Goal: Task Accomplishment & Management: Manage account settings

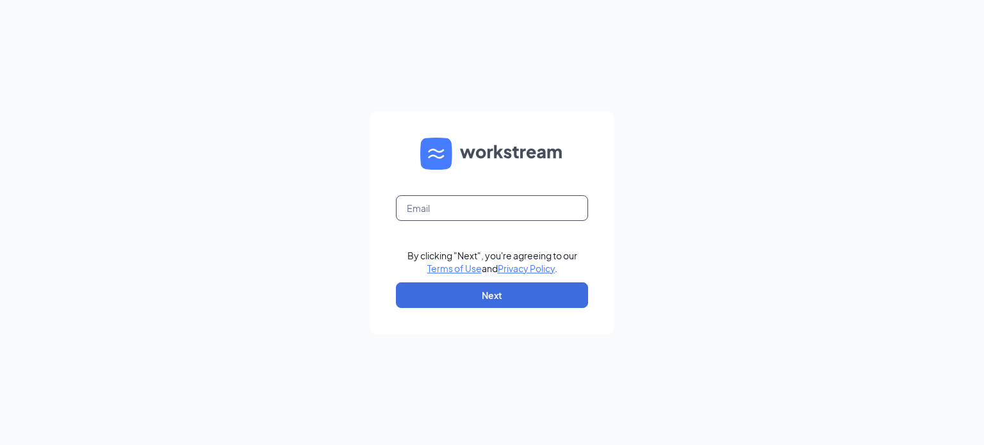
click at [483, 211] on input "text" at bounding box center [492, 208] width 192 height 26
type input "jenny.meredith@pjunited.com"
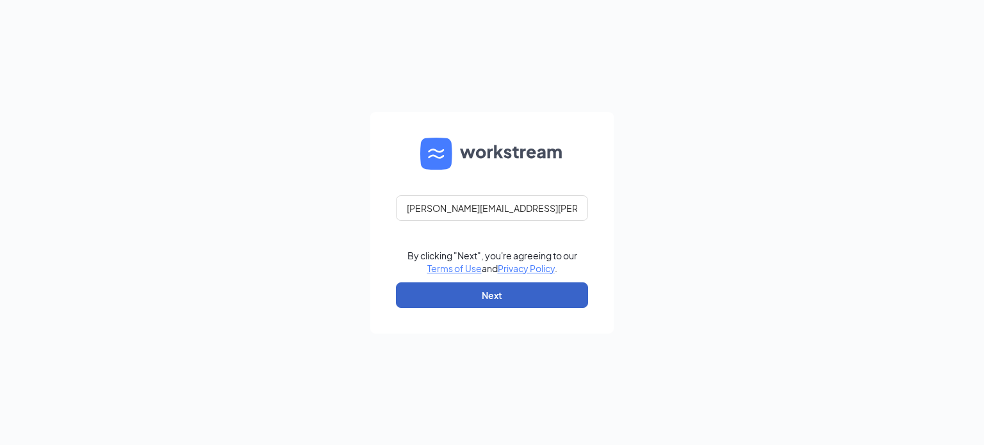
click at [479, 293] on button "Next" at bounding box center [492, 296] width 192 height 26
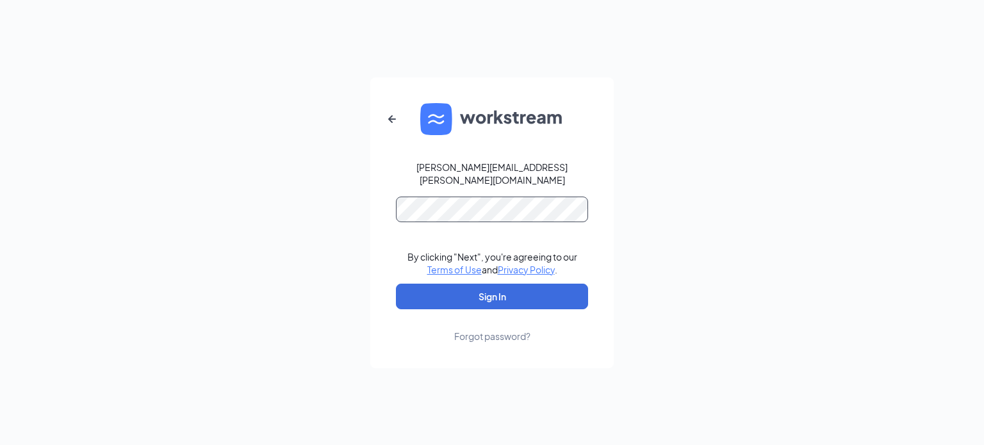
click at [396, 284] on button "Sign In" at bounding box center [492, 297] width 192 height 26
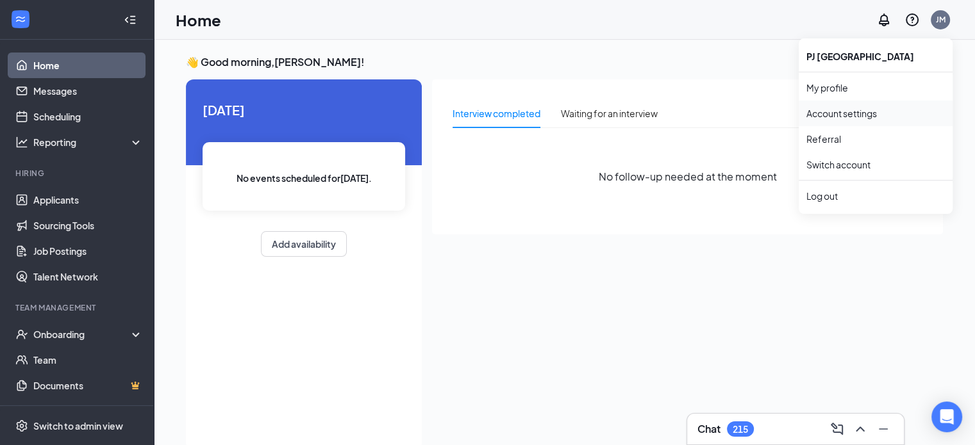
click at [874, 113] on link "Account settings" at bounding box center [875, 113] width 138 height 13
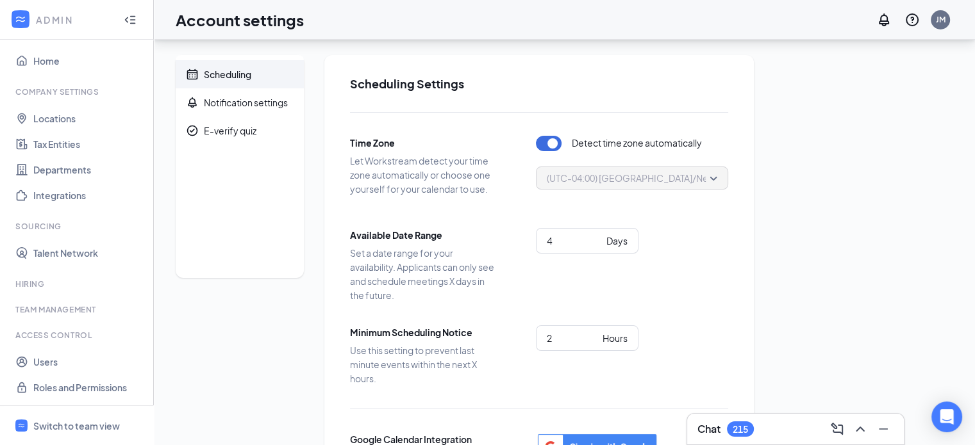
scroll to position [167, 0]
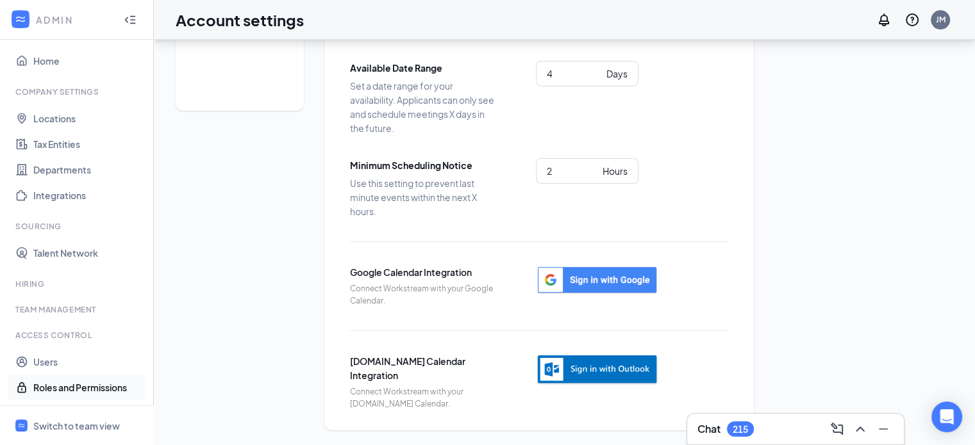
click at [94, 386] on link "Roles and Permissions" at bounding box center [88, 388] width 110 height 26
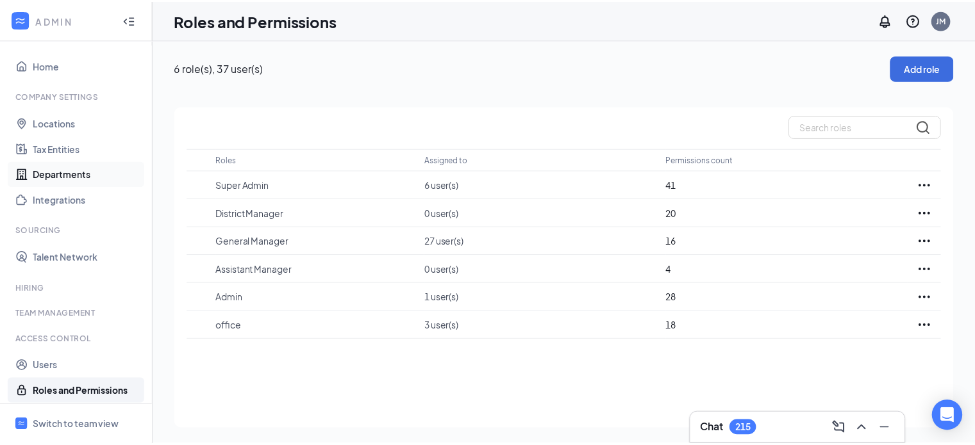
scroll to position [4, 0]
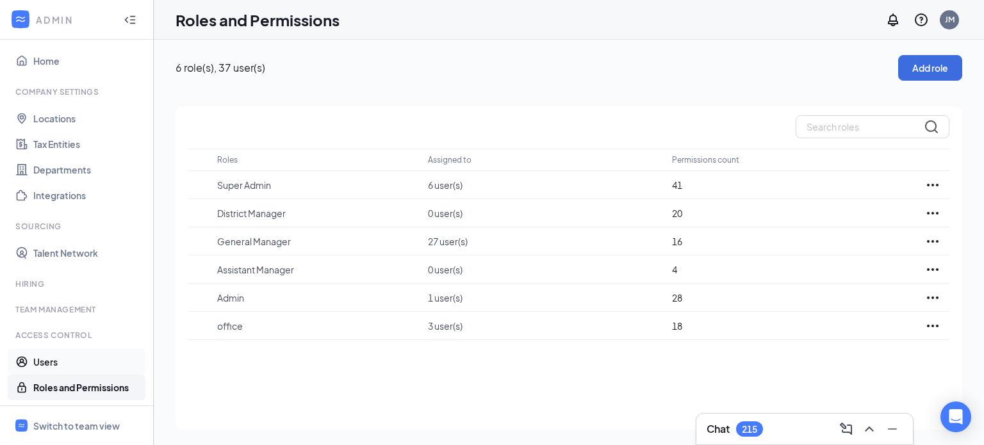
click at [50, 360] on link "Users" at bounding box center [88, 362] width 110 height 26
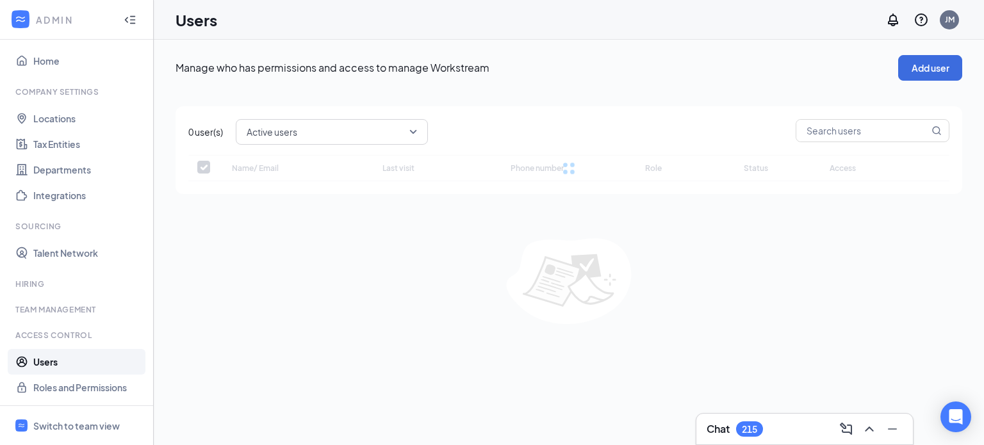
checkbox input "false"
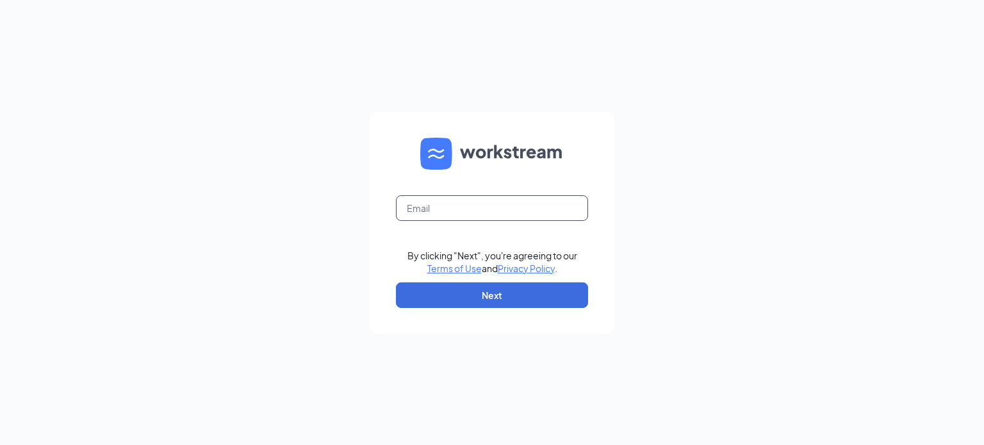
click at [433, 208] on input "text" at bounding box center [492, 208] width 192 height 26
type input "jenny.meredith@pjunited.com"
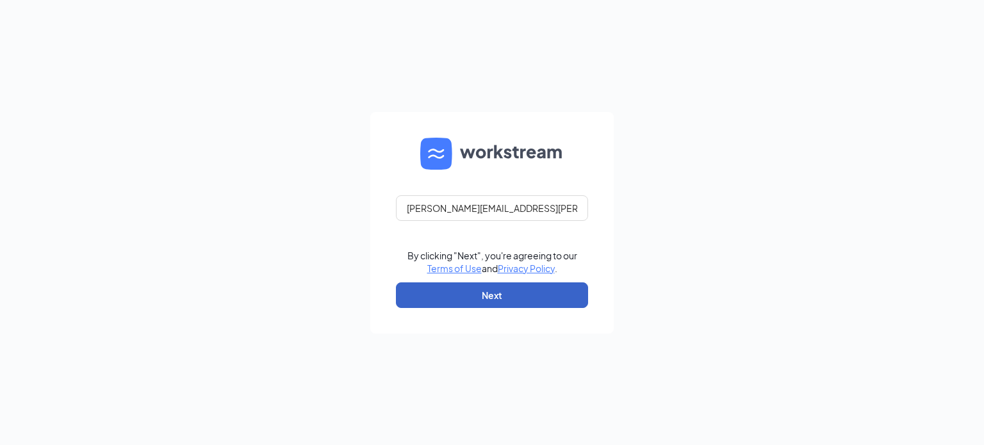
click at [502, 300] on button "Next" at bounding box center [492, 296] width 192 height 26
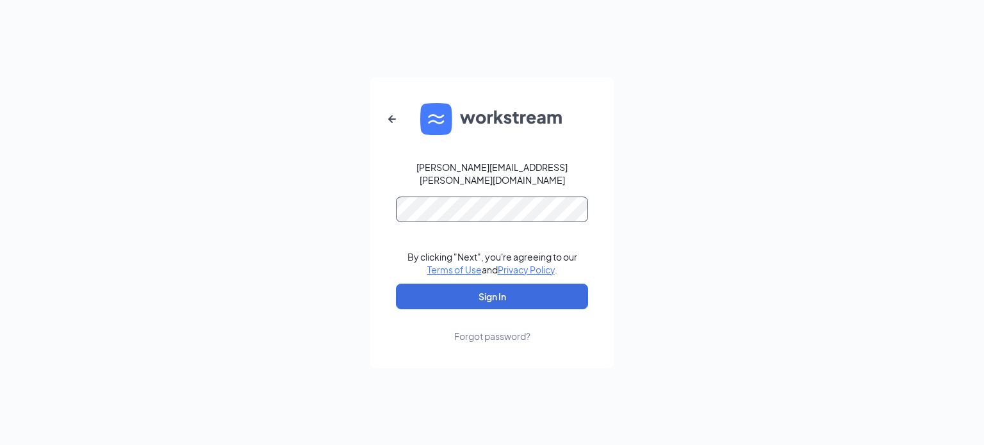
click at [396, 284] on button "Sign In" at bounding box center [492, 297] width 192 height 26
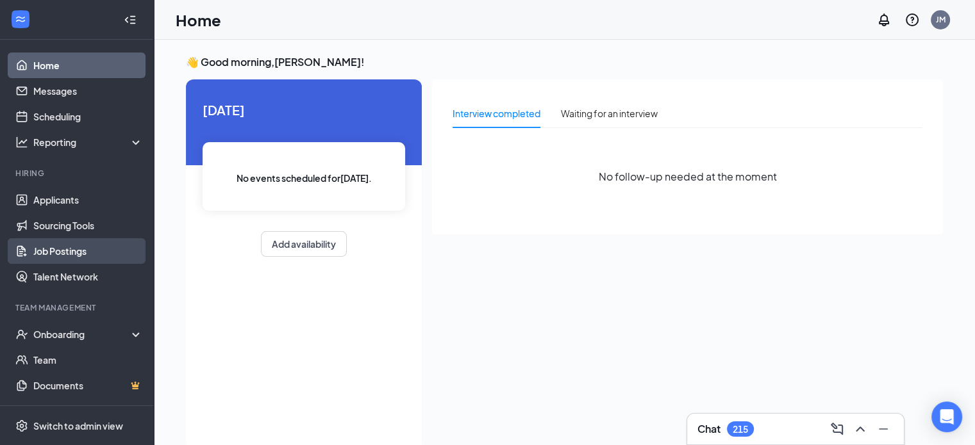
click at [78, 249] on link "Job Postings" at bounding box center [88, 251] width 110 height 26
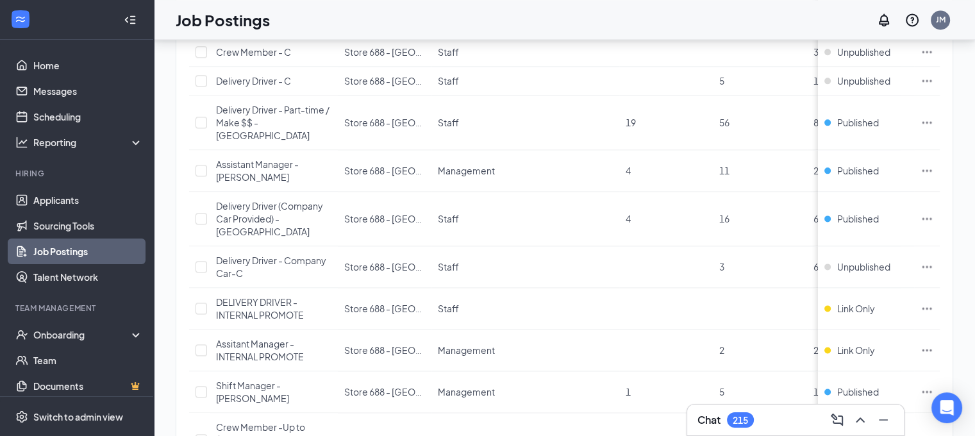
scroll to position [1861, 0]
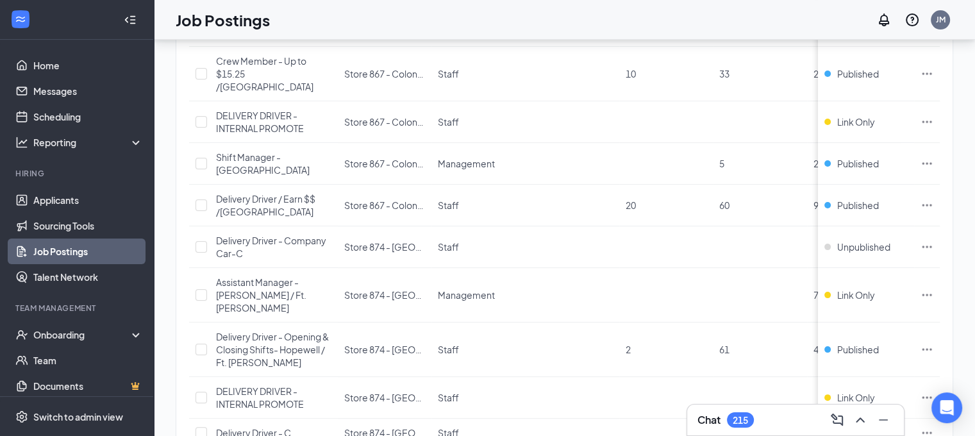
scroll to position [680, 0]
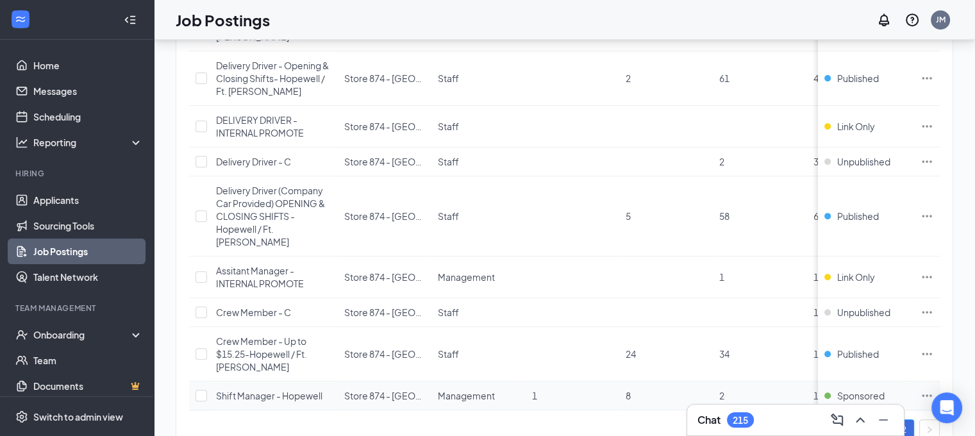
click at [933, 389] on icon "Ellipses" at bounding box center [926, 395] width 13 height 13
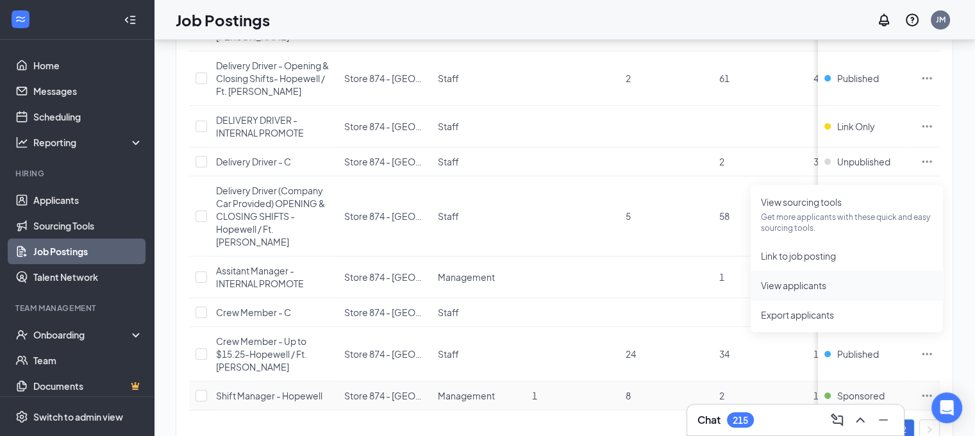
click at [782, 280] on span "View applicants" at bounding box center [793, 285] width 65 height 12
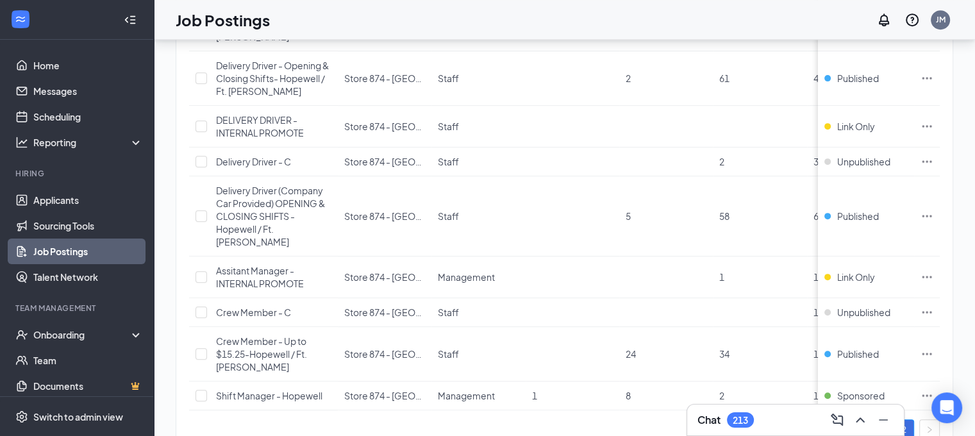
click at [887, 420] on link "1" at bounding box center [877, 429] width 19 height 19
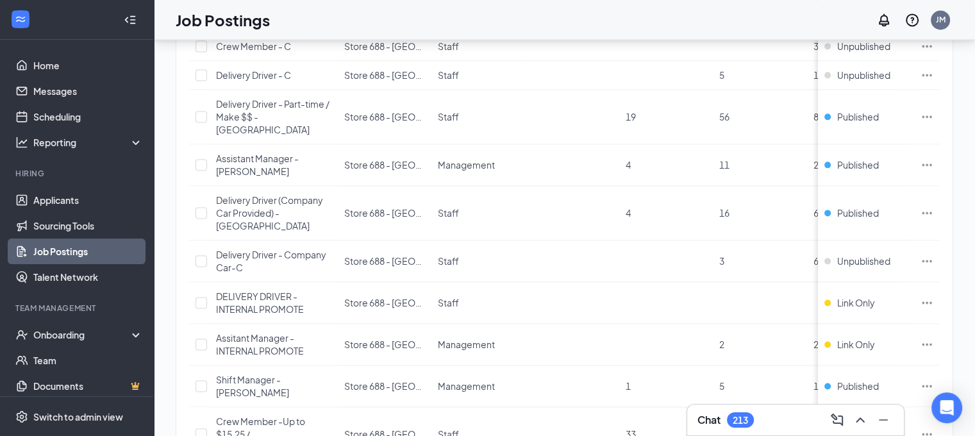
scroll to position [1861, 0]
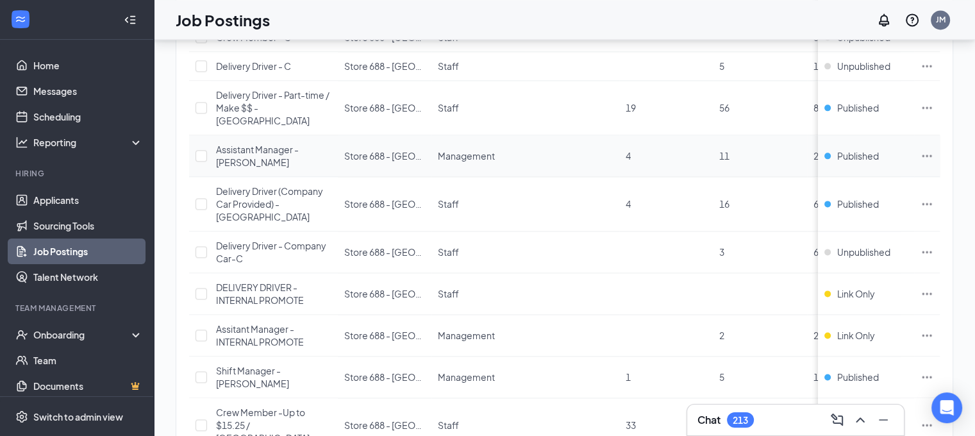
click at [928, 135] on td at bounding box center [927, 156] width 26 height 42
click at [939, 135] on td at bounding box center [927, 156] width 26 height 42
click at [932, 154] on icon "Ellipses" at bounding box center [927, 155] width 10 height 2
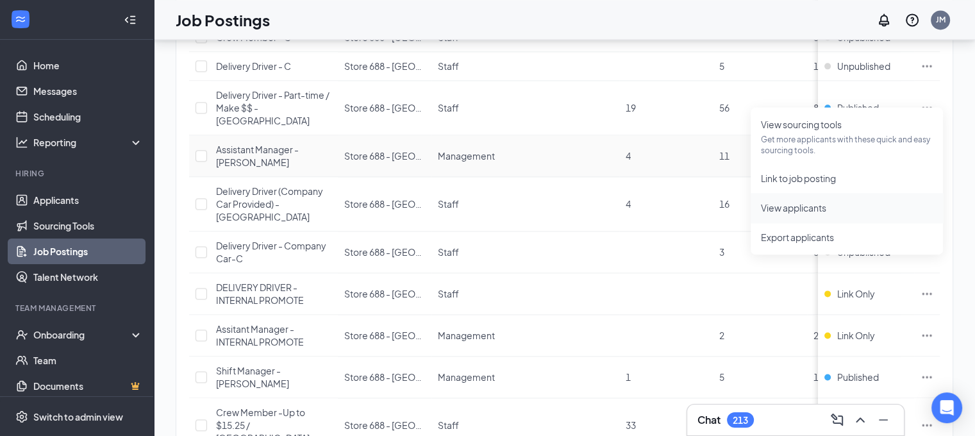
click at [798, 205] on span "View applicants" at bounding box center [793, 208] width 65 height 12
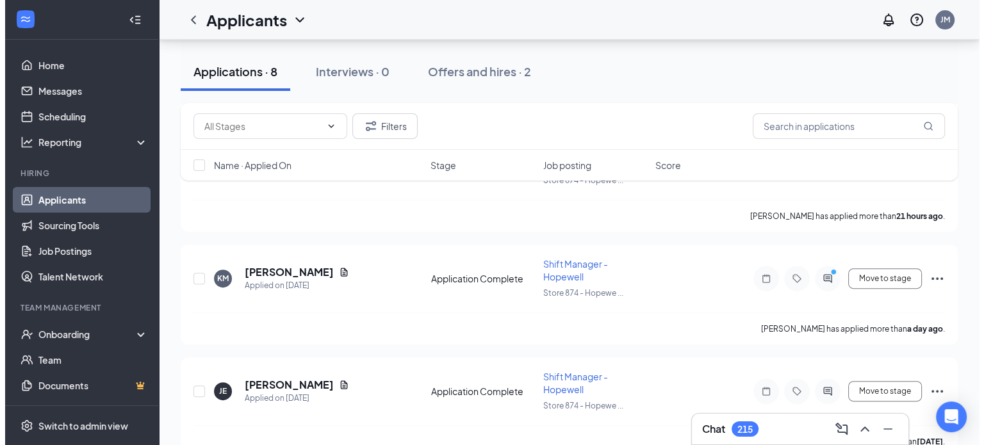
scroll to position [371, 0]
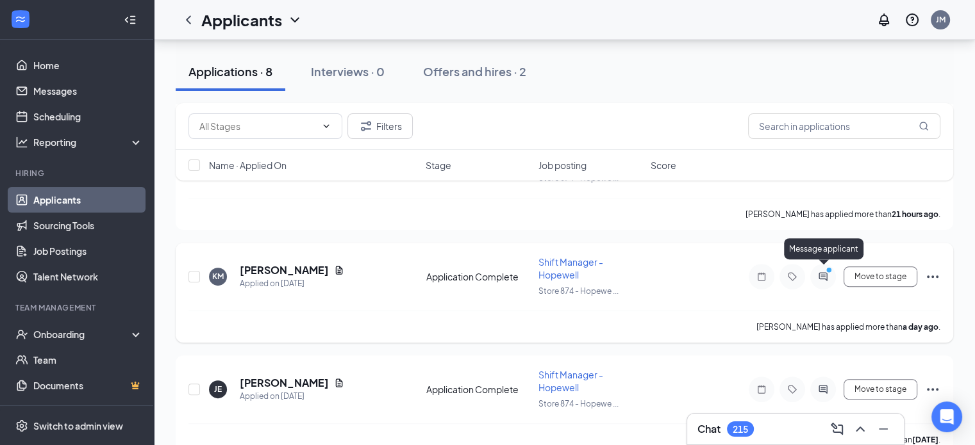
click at [826, 268] on icon "PrimaryDot" at bounding box center [830, 272] width 15 height 10
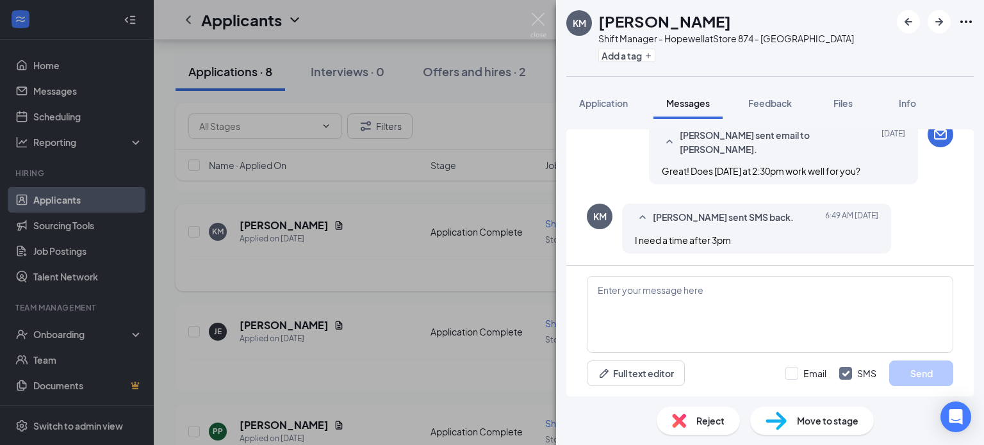
scroll to position [541, 0]
click at [697, 290] on textarea at bounding box center [770, 314] width 367 height 77
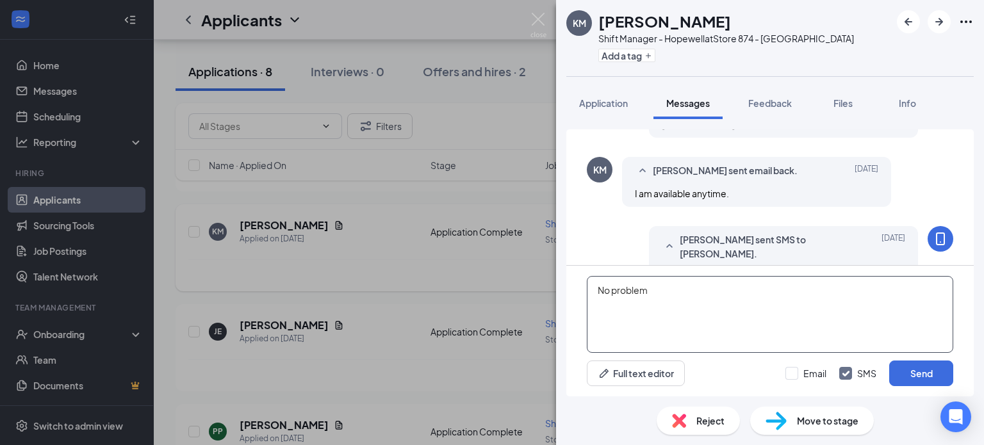
scroll to position [541, 0]
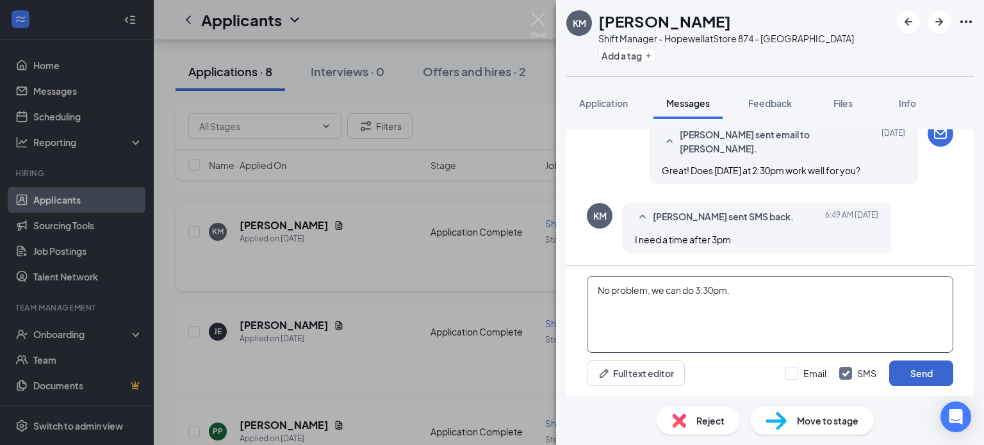
type textarea "No problem, we can do 3:30pm."
click at [917, 370] on button "Send" at bounding box center [921, 374] width 64 height 26
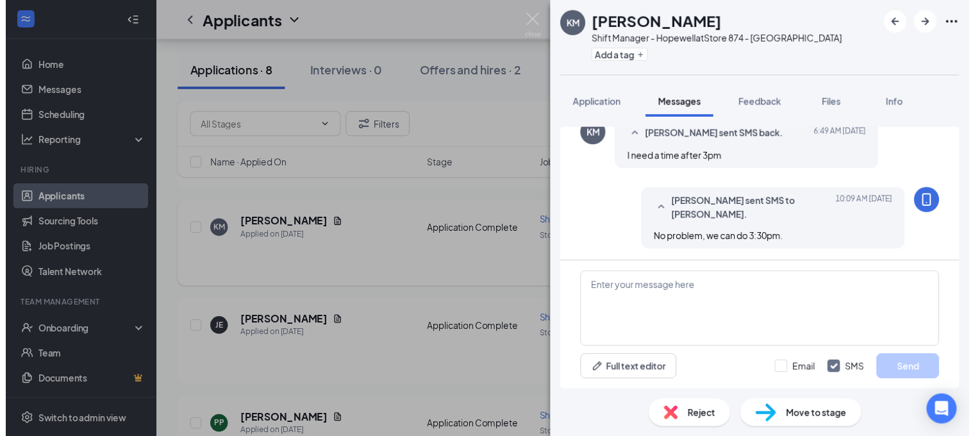
scroll to position [623, 0]
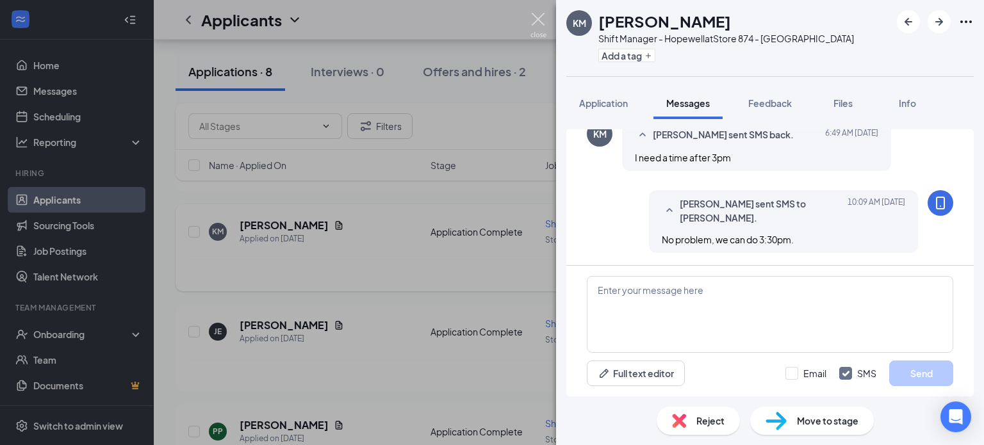
click at [538, 19] on img at bounding box center [539, 25] width 16 height 25
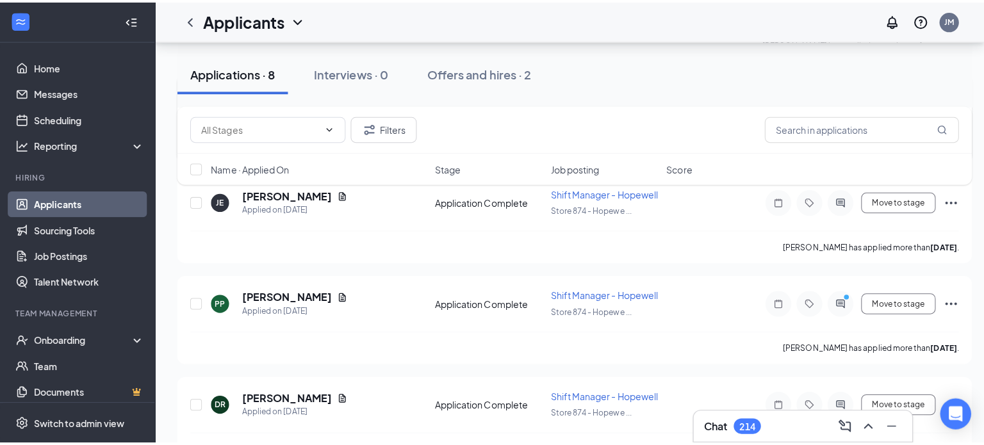
scroll to position [560, 0]
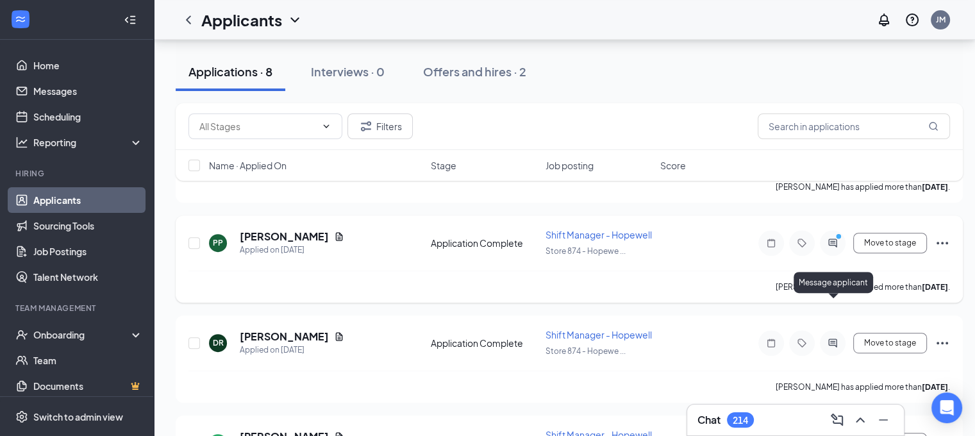
click at [830, 247] on icon "ActiveChat" at bounding box center [832, 242] width 8 height 8
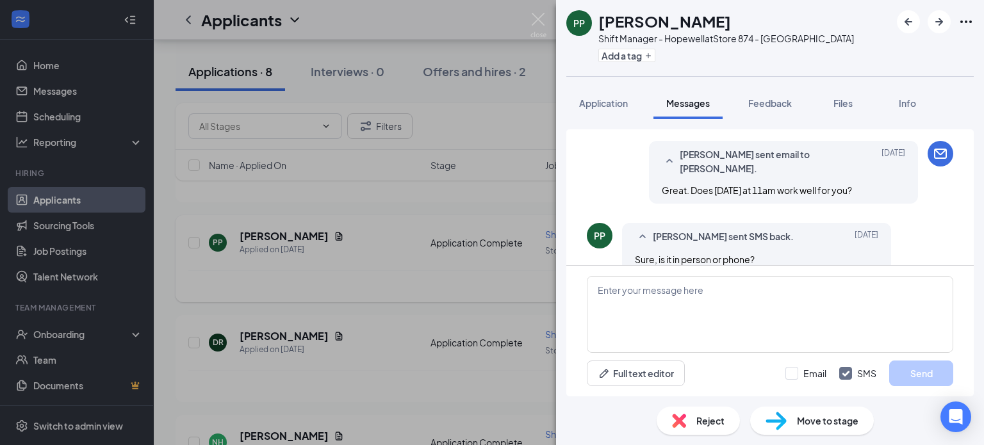
scroll to position [504, 0]
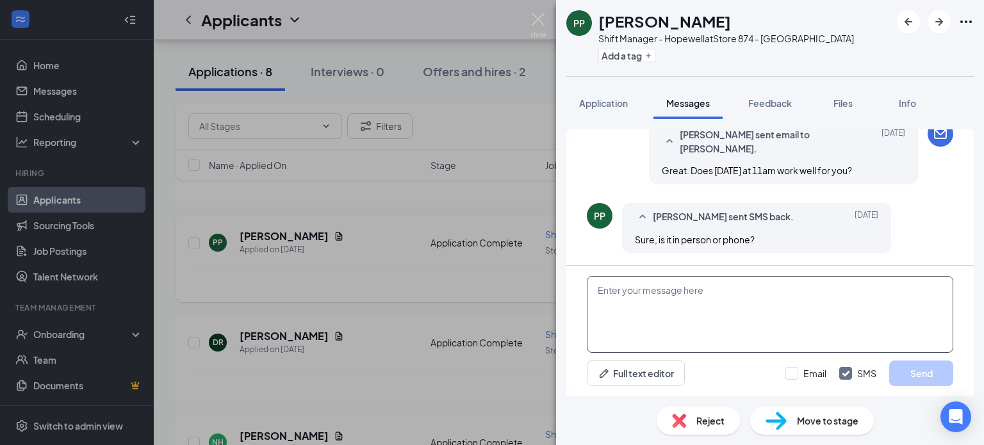
click at [734, 292] on textarea at bounding box center [770, 314] width 367 height 77
type textarea "It will be over the phone."
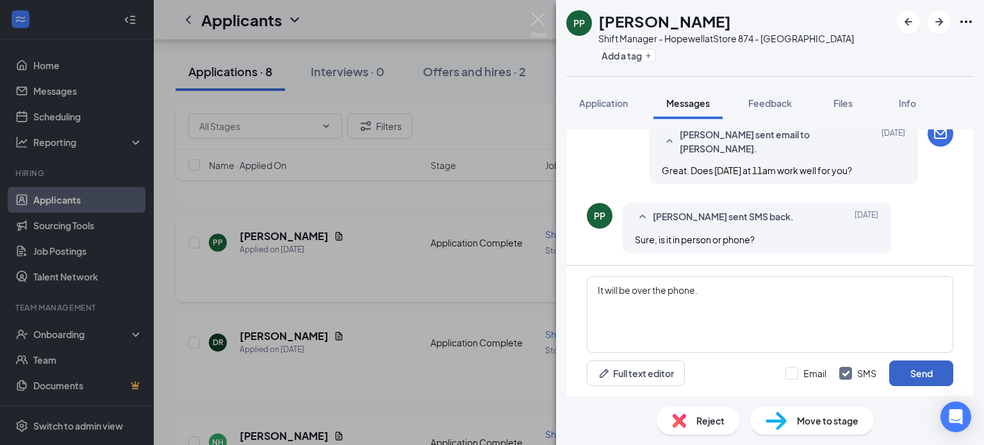
click at [909, 366] on button "Send" at bounding box center [921, 374] width 64 height 26
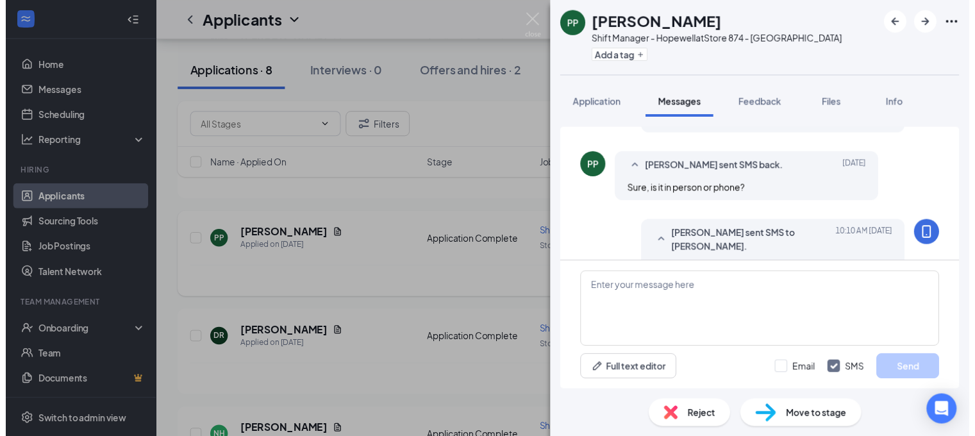
scroll to position [586, 0]
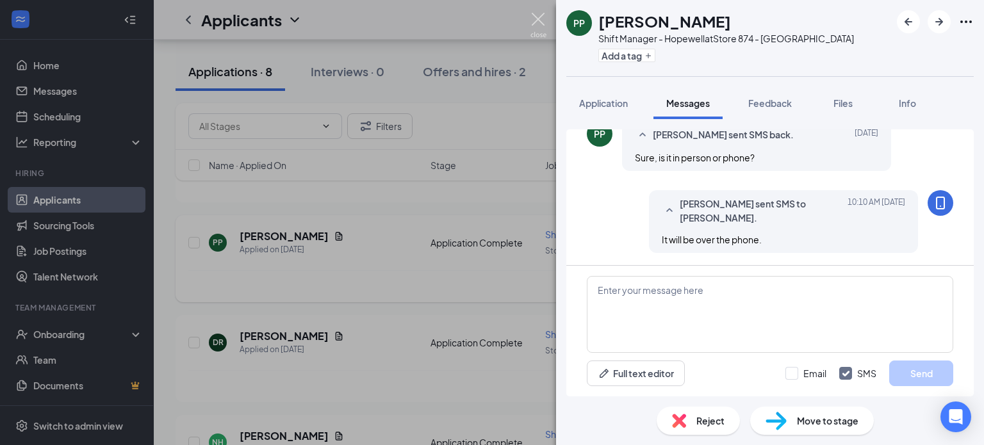
click at [538, 22] on img at bounding box center [539, 25] width 16 height 25
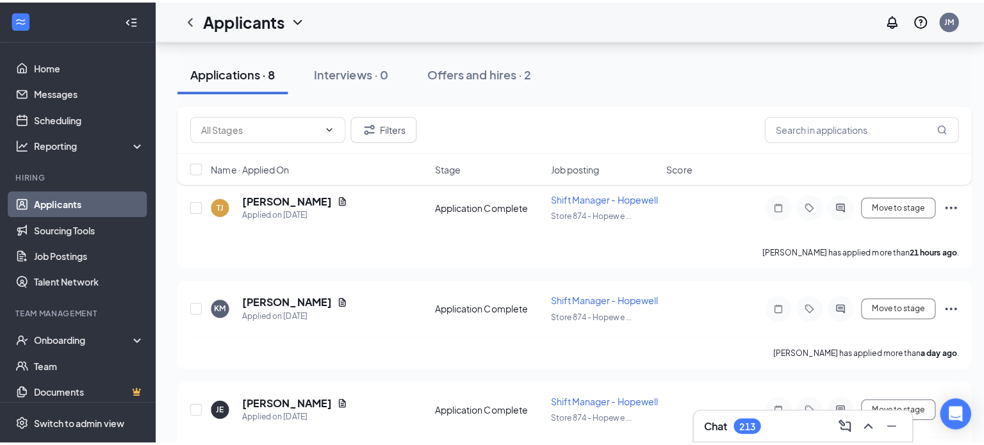
scroll to position [299, 0]
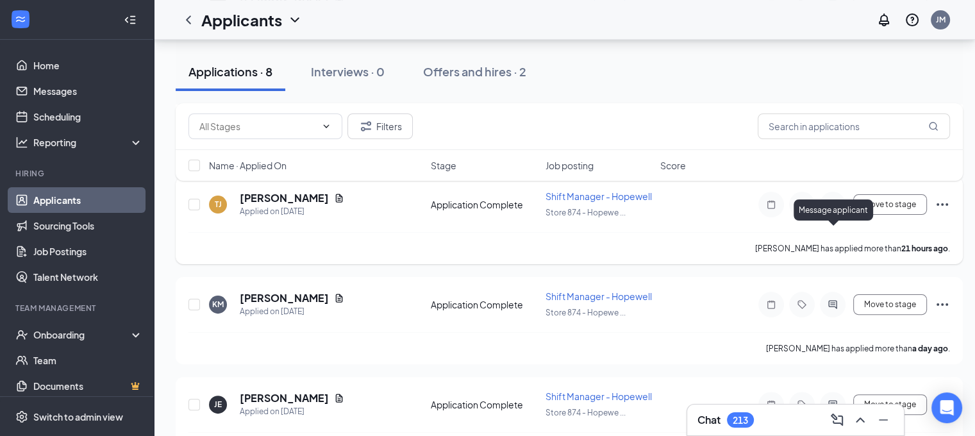
click at [836, 210] on icon "ActiveChat" at bounding box center [832, 204] width 15 height 10
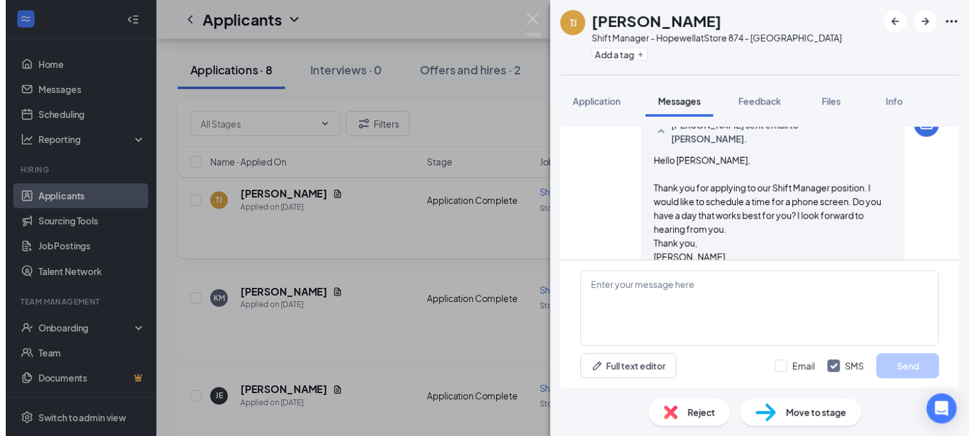
scroll to position [239, 0]
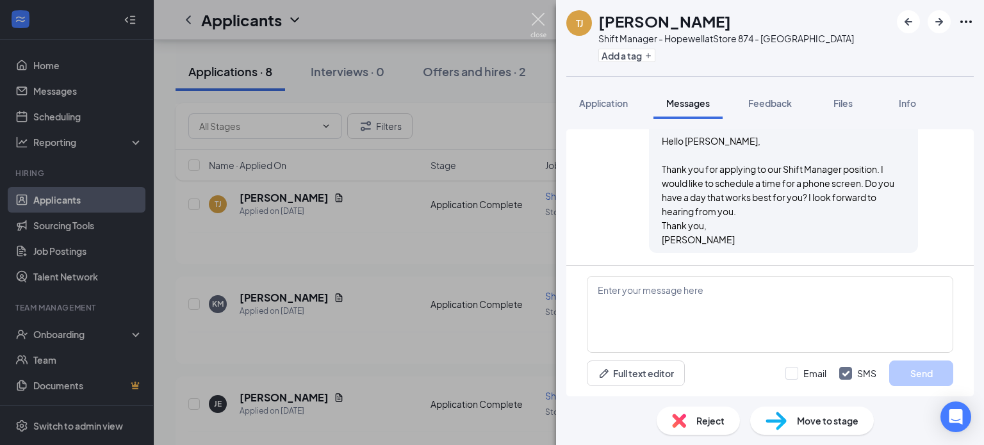
click at [536, 18] on img at bounding box center [539, 25] width 16 height 25
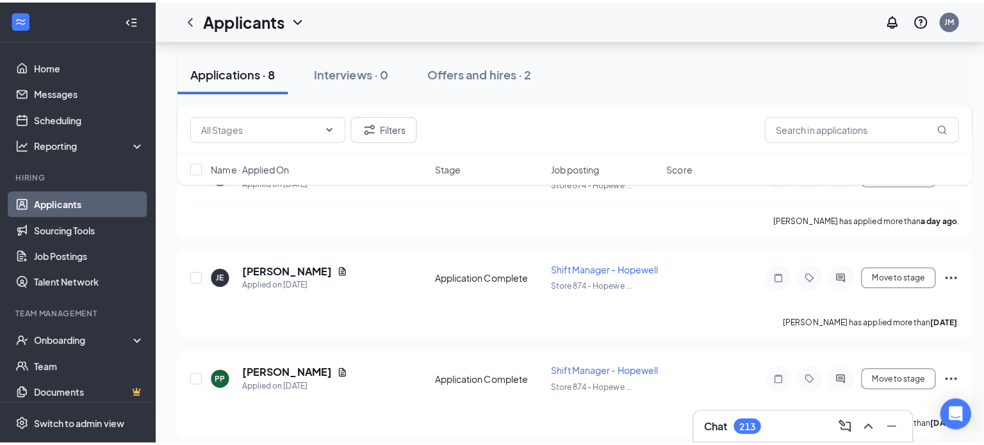
scroll to position [458, 0]
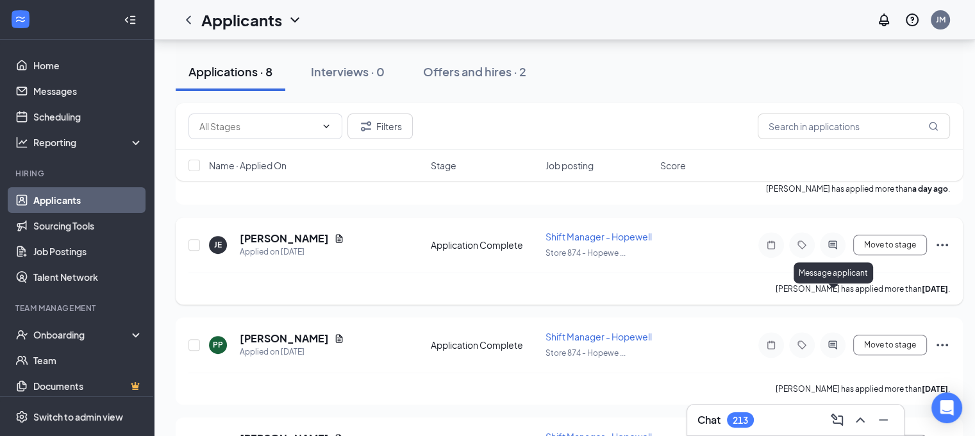
click at [838, 250] on icon "ActiveChat" at bounding box center [832, 245] width 15 height 10
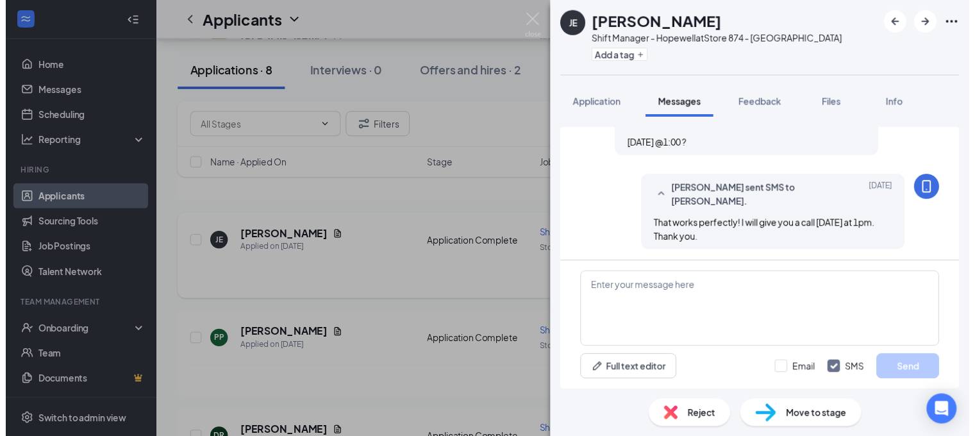
scroll to position [433, 0]
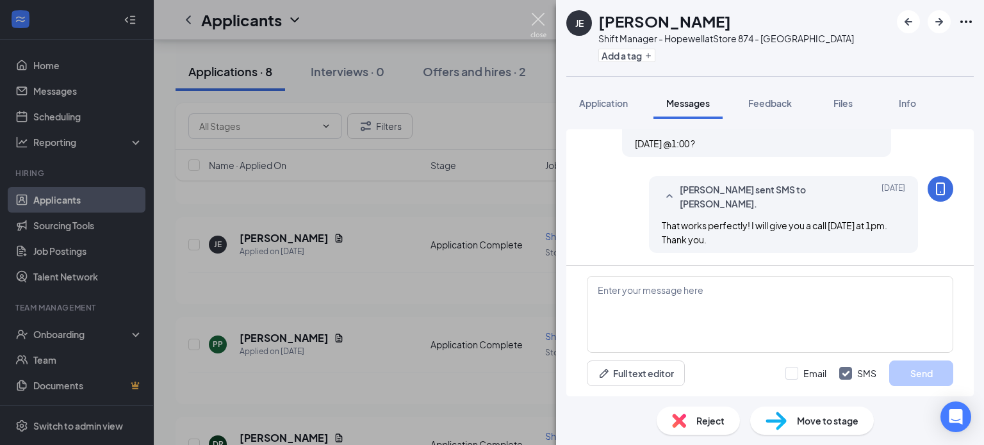
click at [537, 18] on img at bounding box center [539, 25] width 16 height 25
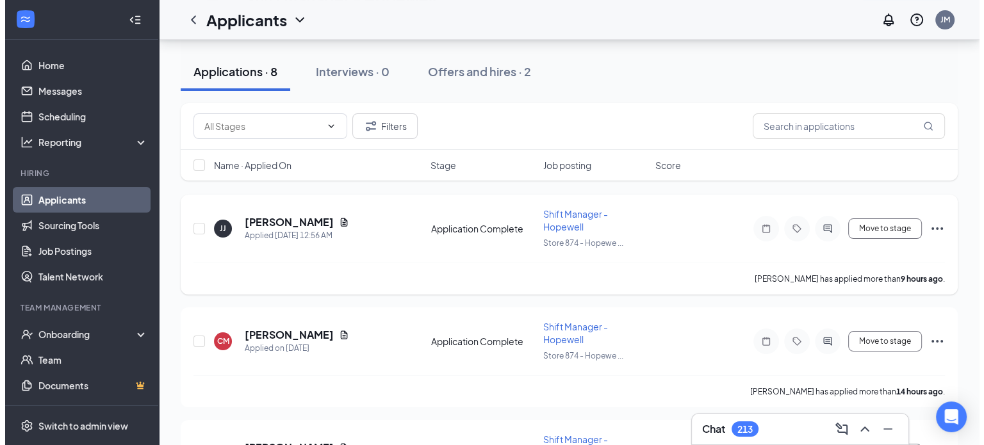
scroll to position [79, 0]
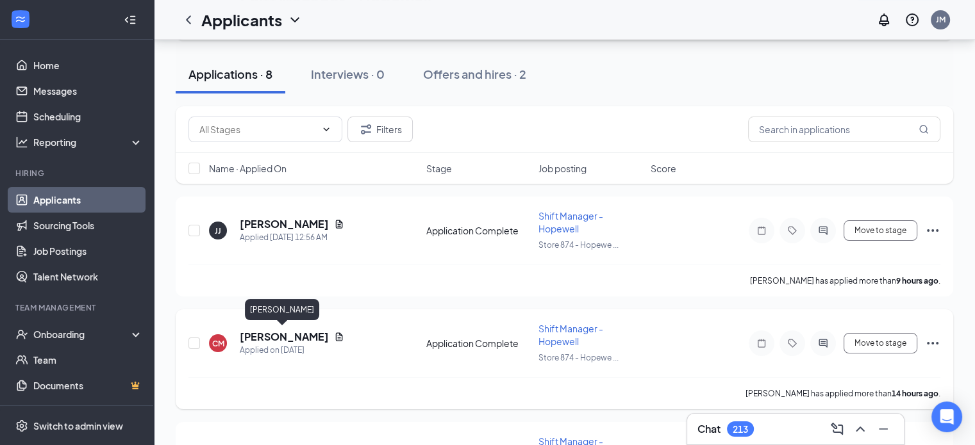
click at [281, 330] on h5 "[PERSON_NAME]" at bounding box center [284, 337] width 89 height 14
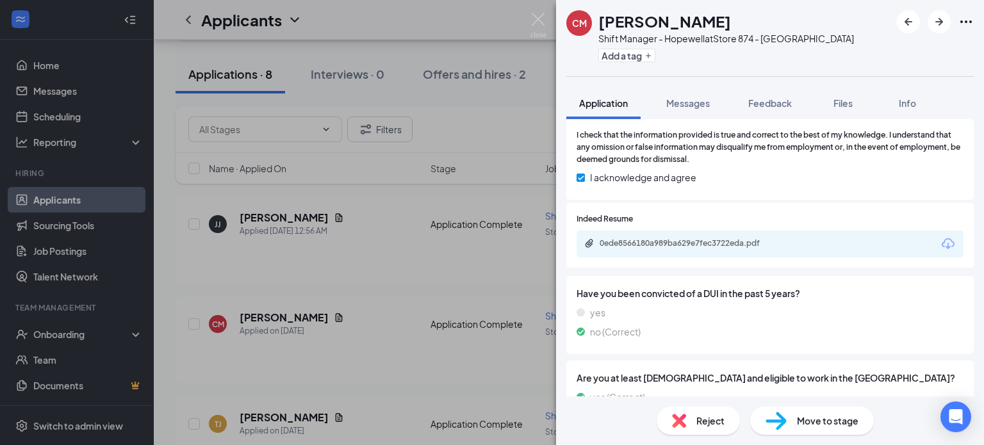
scroll to position [939, 0]
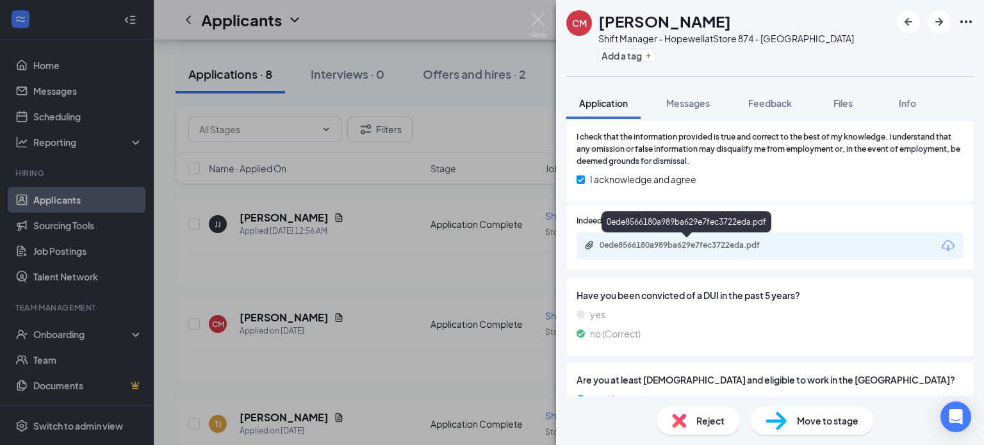
click at [686, 242] on div "0ede8566180a989ba629e7fec3722eda.pdf" at bounding box center [689, 245] width 179 height 10
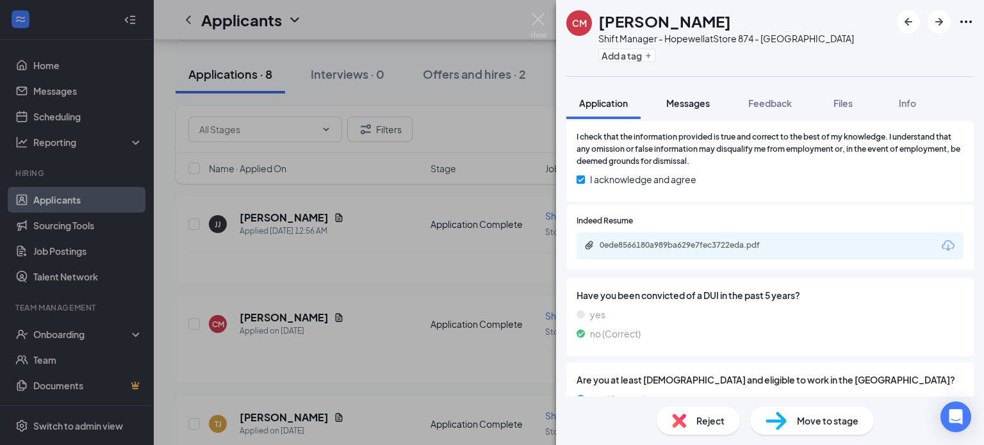
click at [672, 99] on span "Messages" at bounding box center [688, 103] width 44 height 12
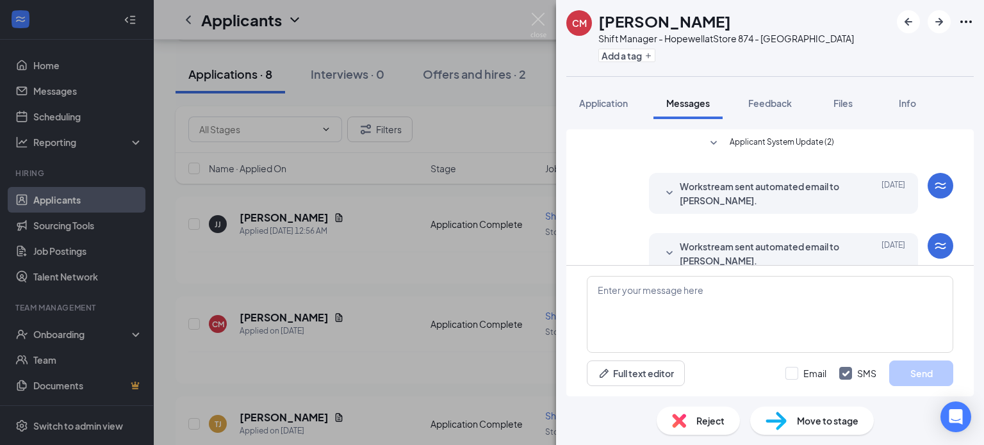
scroll to position [21, 0]
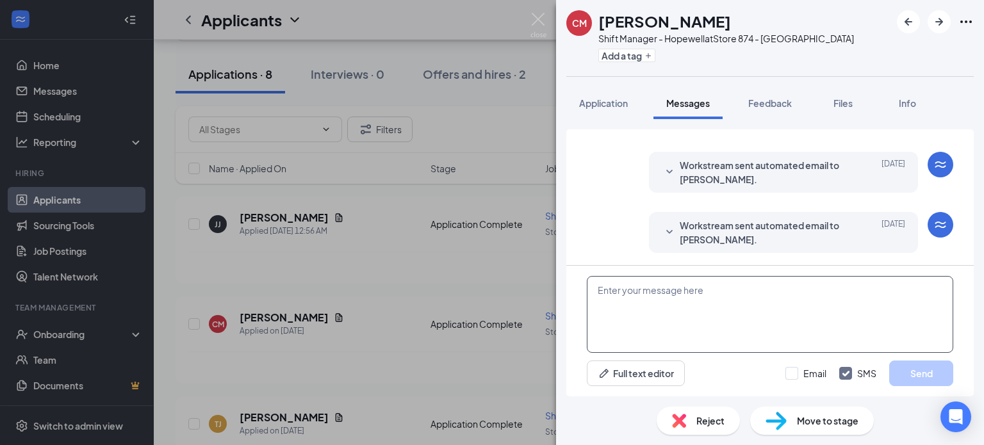
click at [648, 299] on textarea at bounding box center [770, 314] width 367 height 77
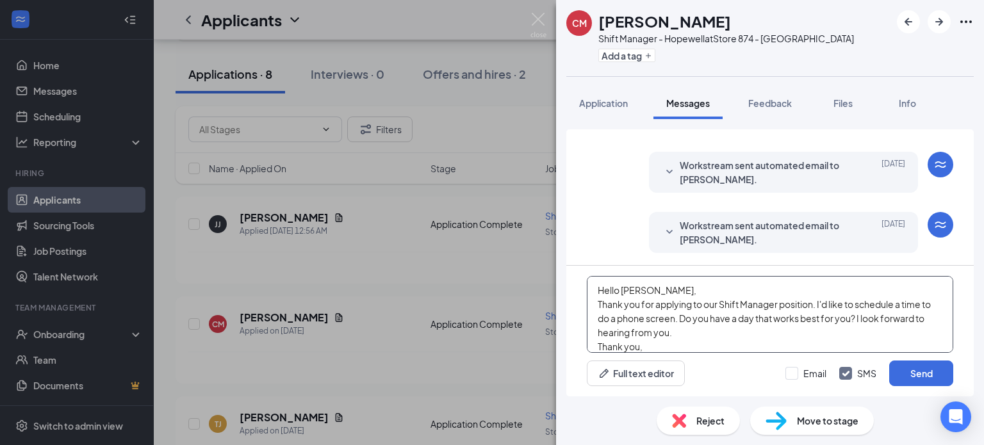
scroll to position [13, 0]
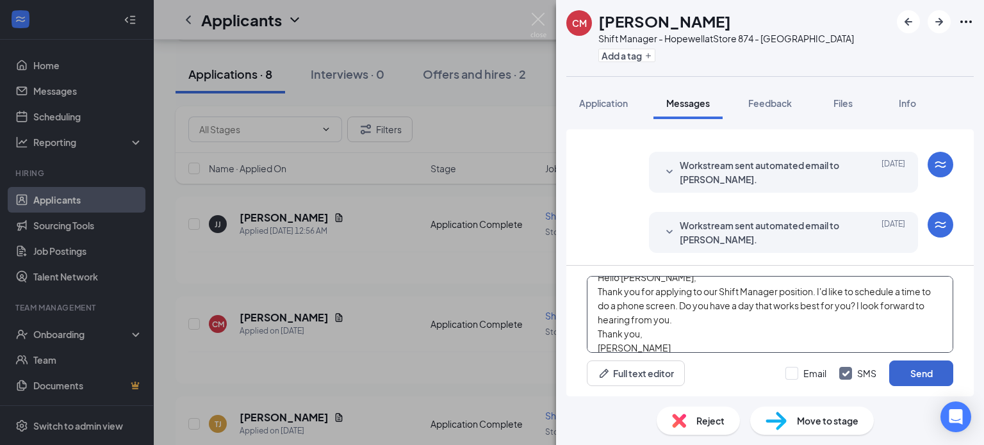
type textarea "Hello [PERSON_NAME], Thank you for applying to our Shift Manager position. I'd …"
click at [917, 368] on button "Send" at bounding box center [921, 374] width 64 height 26
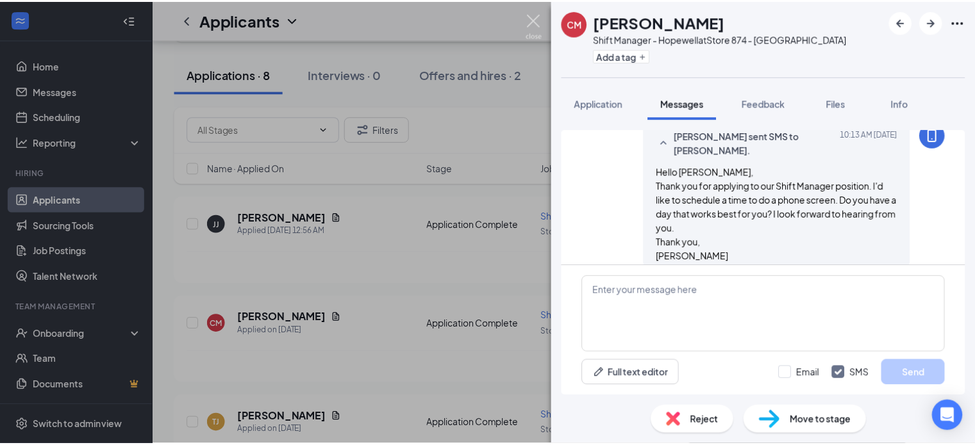
scroll to position [188, 0]
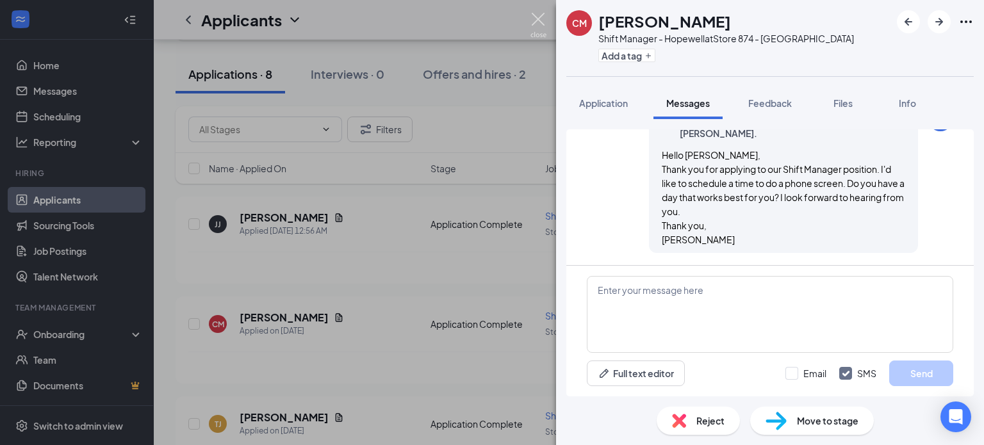
click at [540, 13] on img at bounding box center [539, 25] width 16 height 25
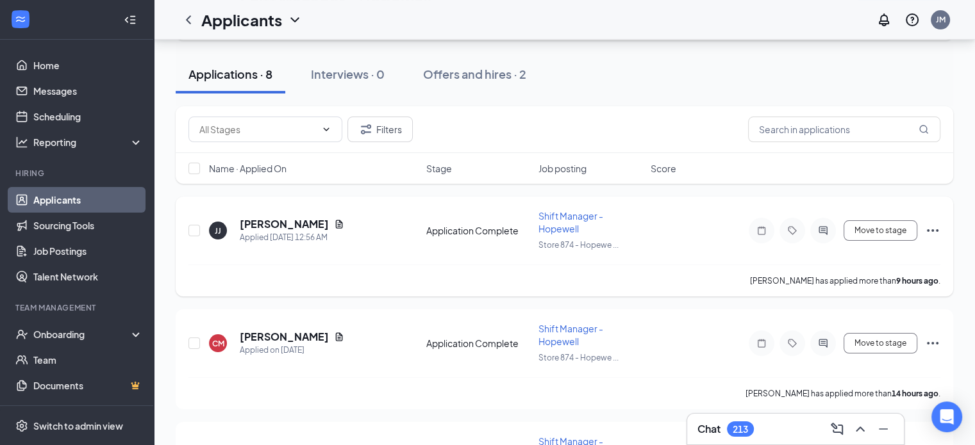
click at [932, 226] on icon "Ellipses" at bounding box center [932, 230] width 15 height 15
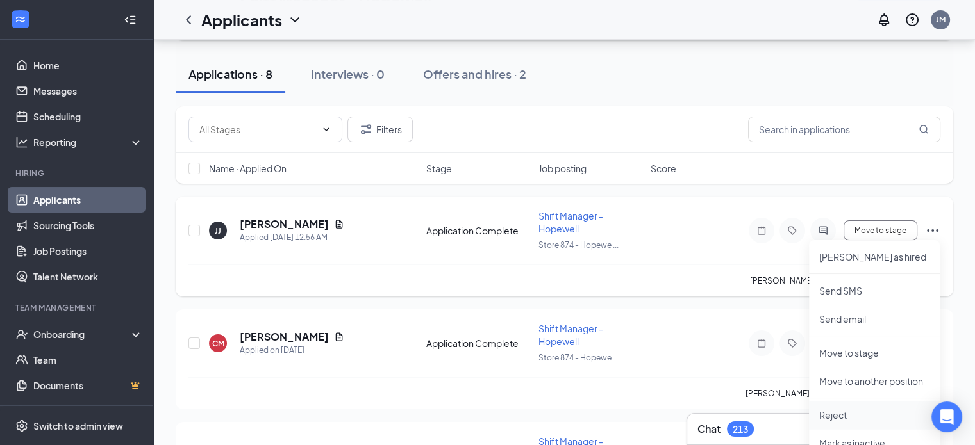
click at [830, 412] on p "Reject" at bounding box center [874, 415] width 110 height 13
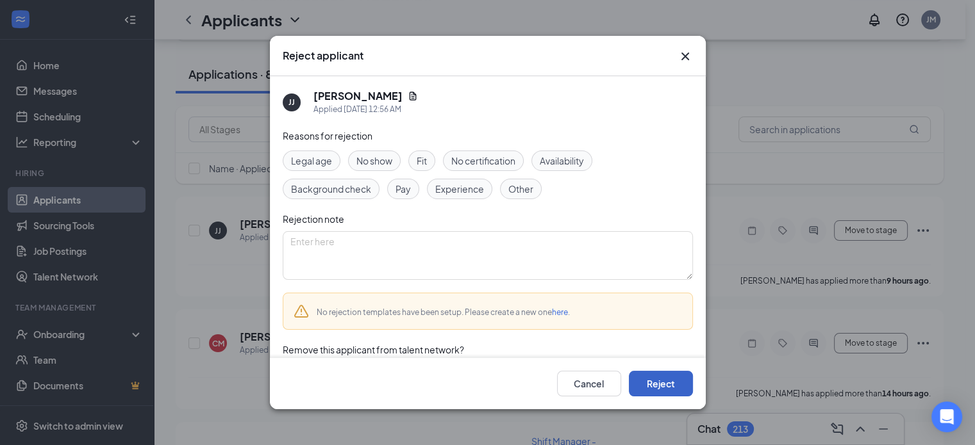
click at [668, 382] on button "Reject" at bounding box center [661, 384] width 64 height 26
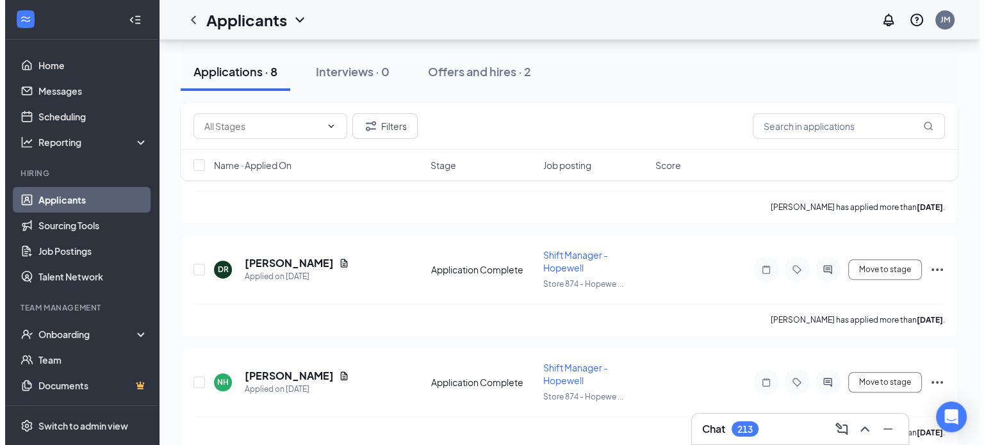
scroll to position [723, 0]
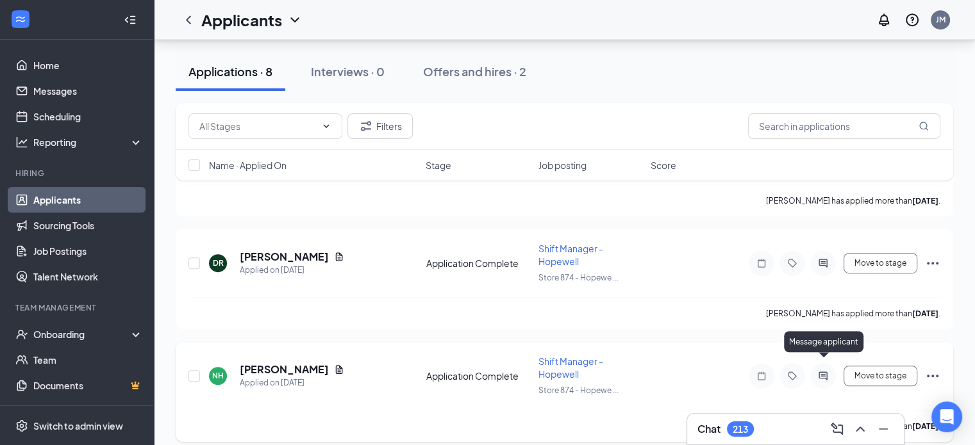
click at [823, 371] on icon "ActiveChat" at bounding box center [822, 376] width 15 height 10
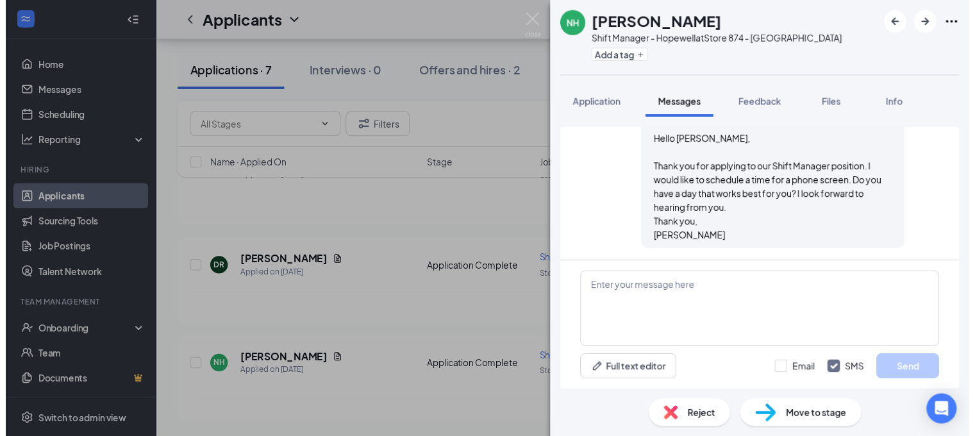
scroll to position [612, 0]
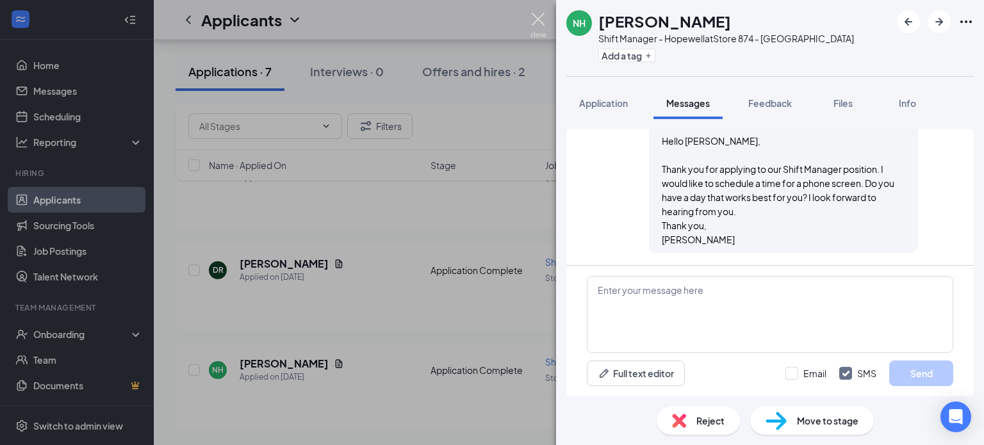
click at [531, 18] on img at bounding box center [539, 25] width 16 height 25
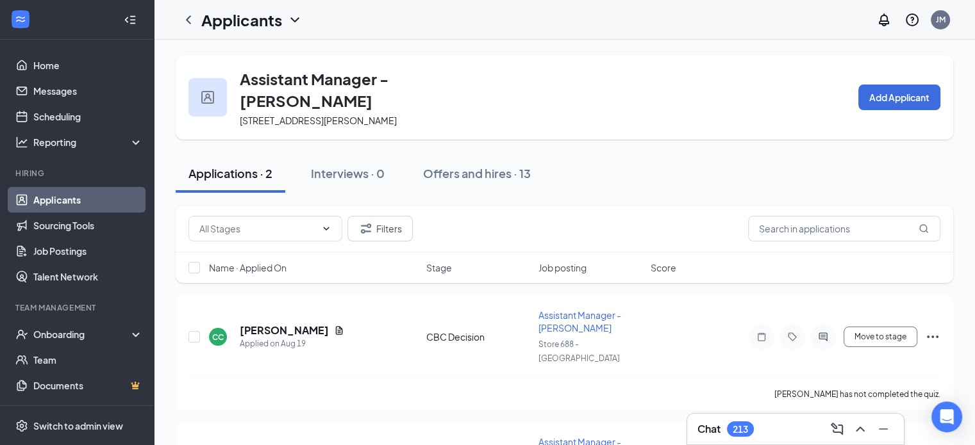
scroll to position [62, 0]
